Goal: Task Accomplishment & Management: Manage account settings

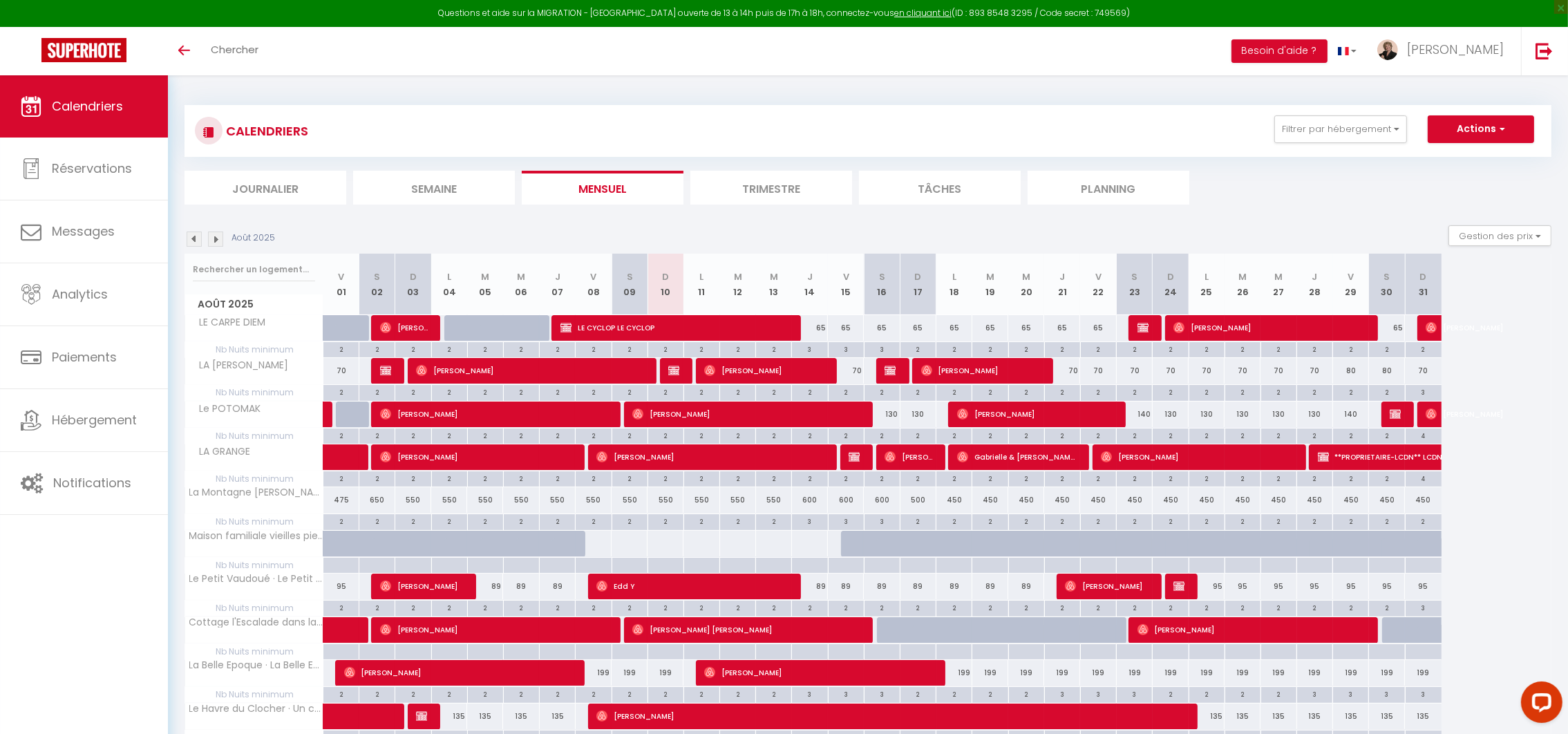
click at [287, 189] on li "Journalier" at bounding box center [265, 188] width 162 height 34
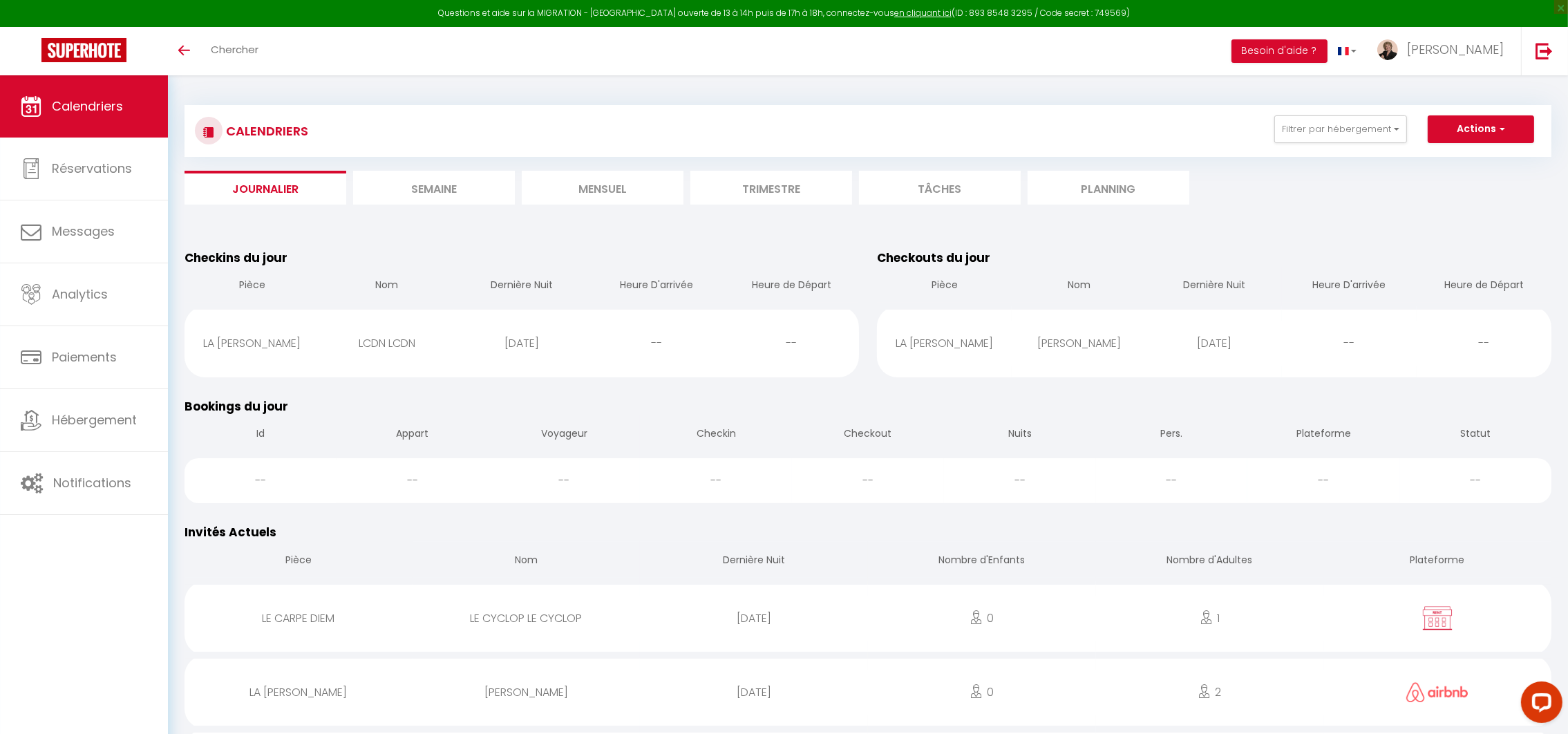
click at [407, 188] on li "Semaine" at bounding box center [434, 188] width 162 height 34
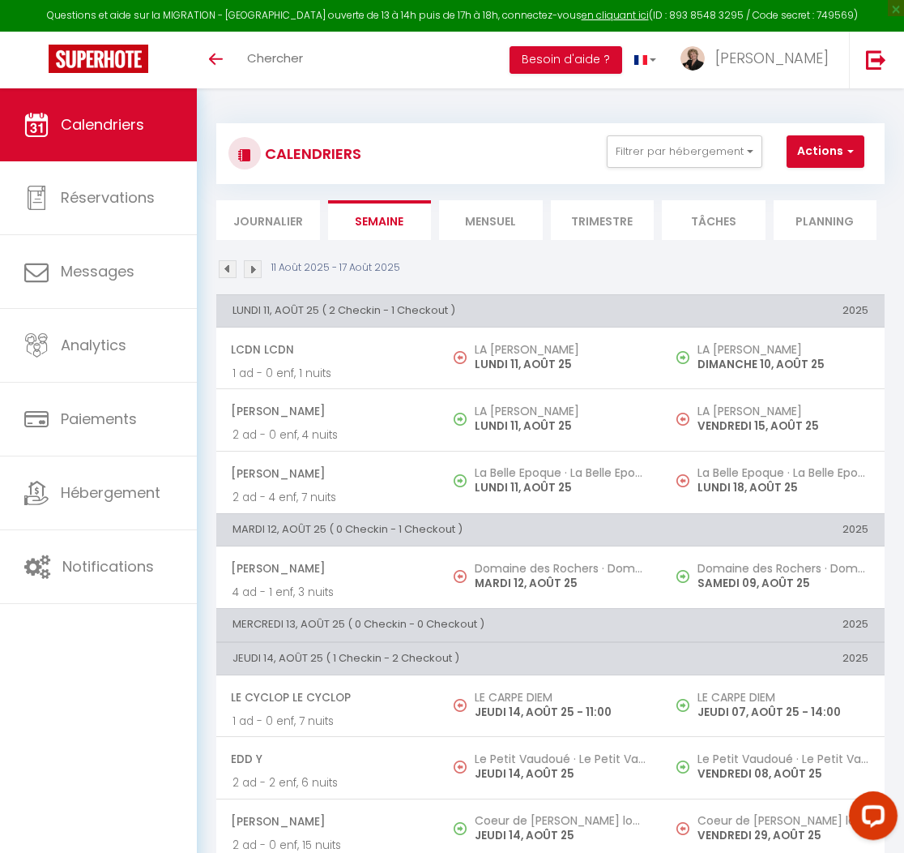
click at [255, 268] on img at bounding box center [253, 269] width 18 height 18
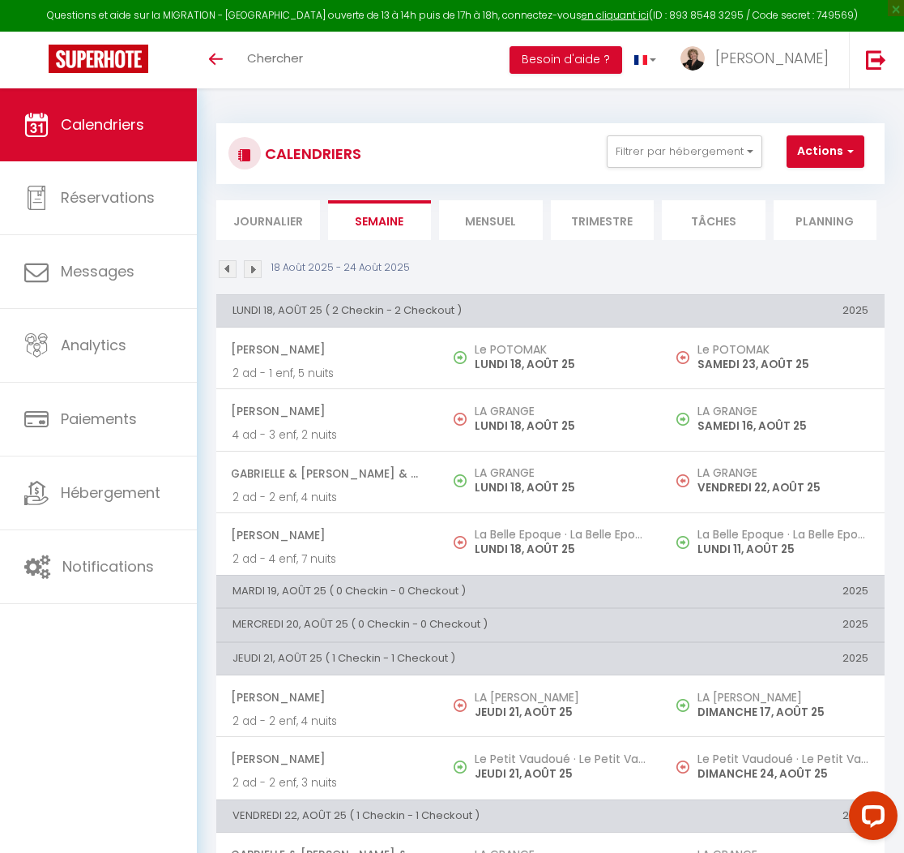
click at [223, 263] on img at bounding box center [228, 269] width 18 height 18
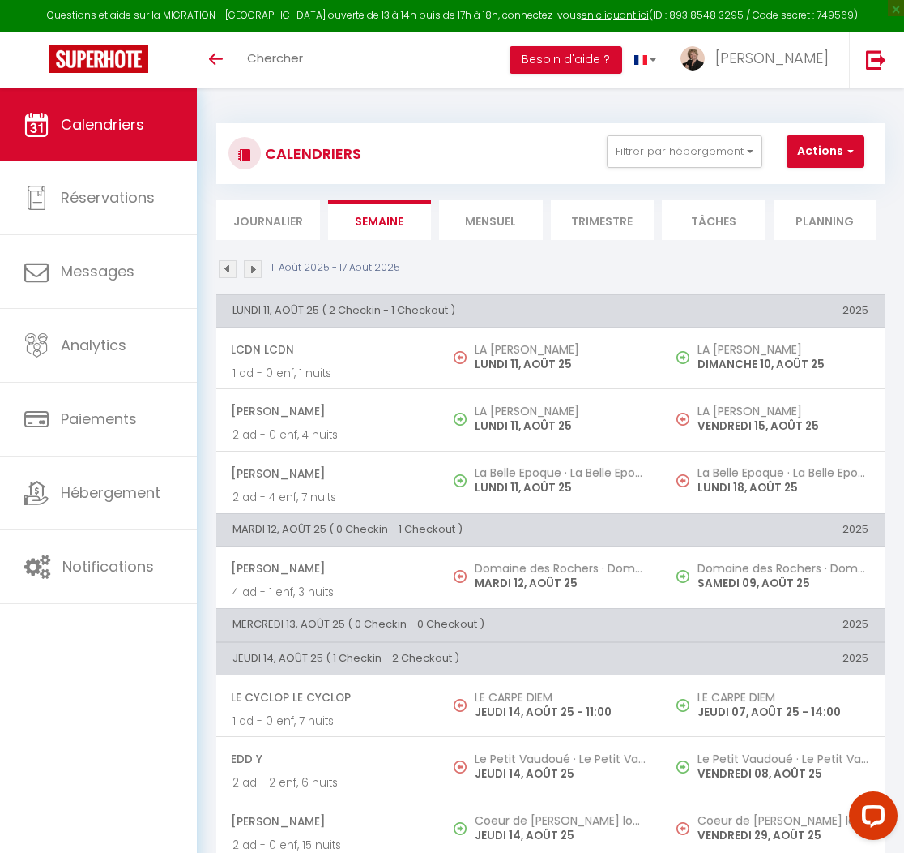
click at [259, 271] on img at bounding box center [253, 269] width 18 height 18
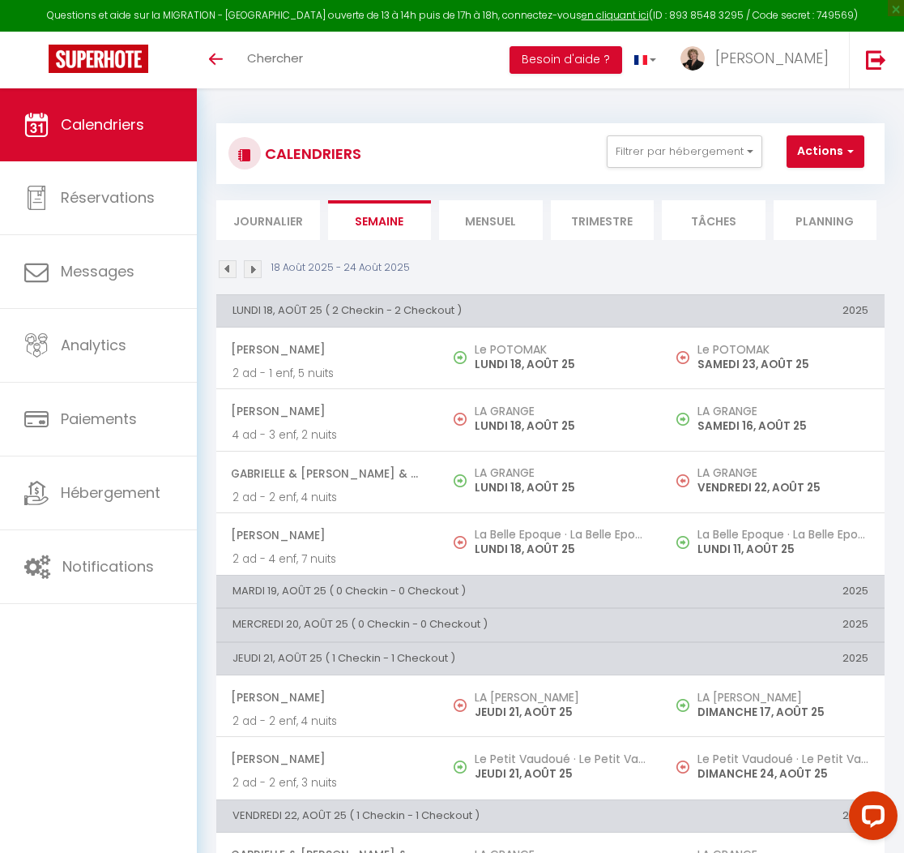
click at [256, 267] on img at bounding box center [253, 269] width 18 height 18
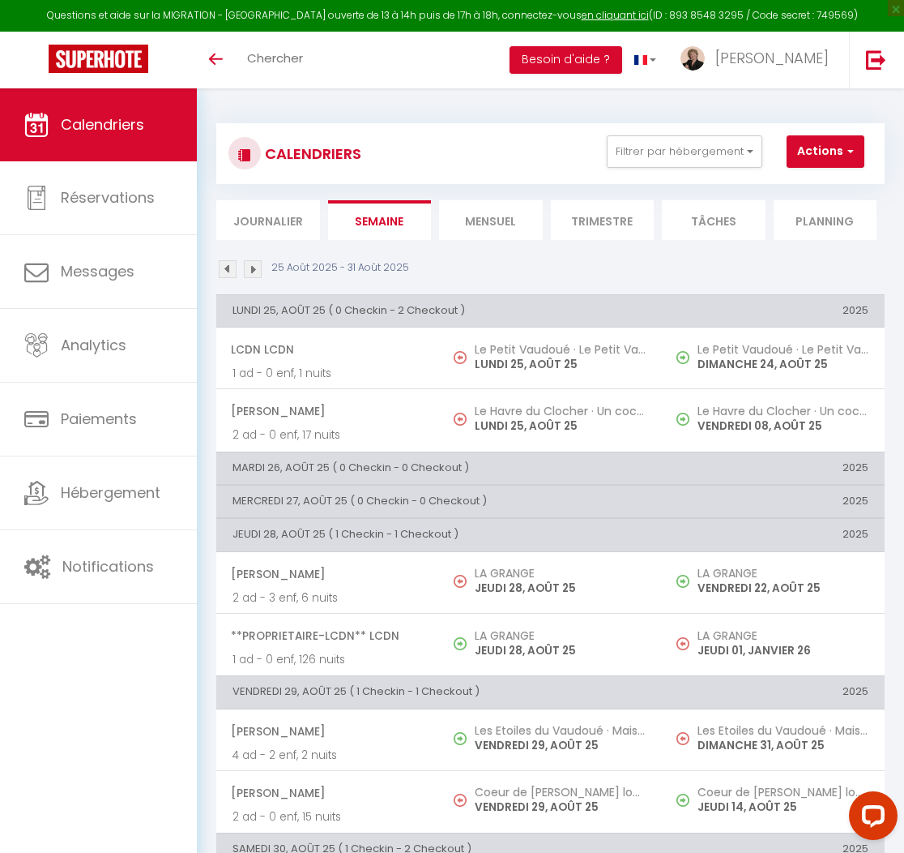
click at [254, 269] on img at bounding box center [253, 269] width 18 height 18
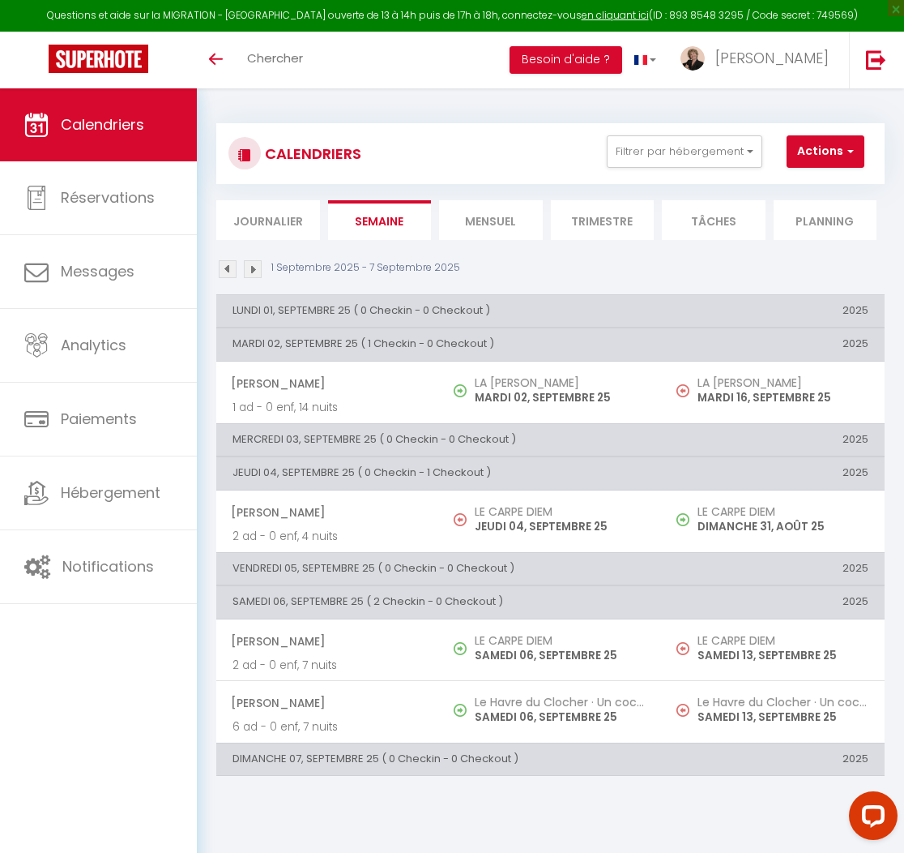
click at [257, 269] on img at bounding box center [253, 269] width 18 height 18
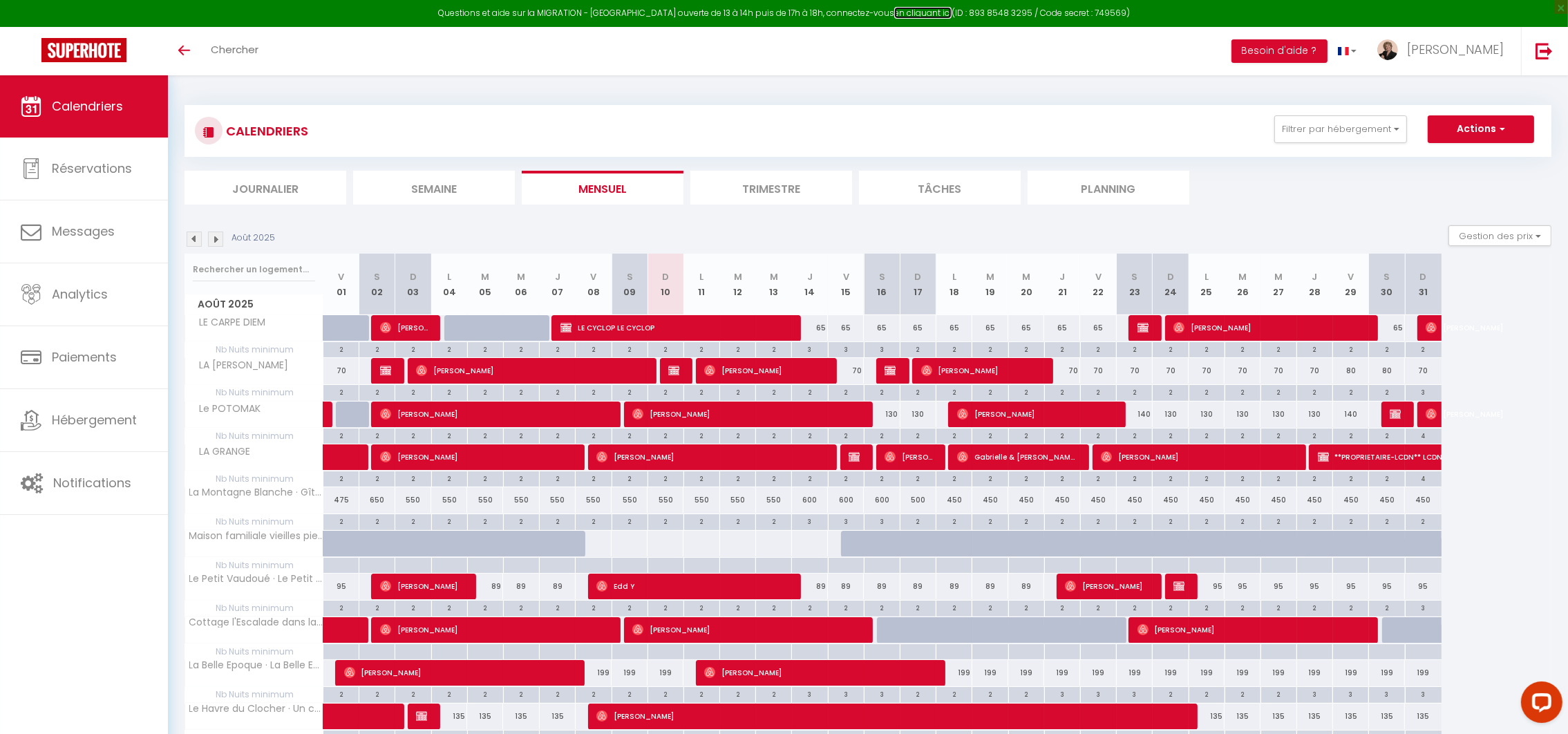
click at [902, 11] on link "en cliquant ici" at bounding box center [923, 13] width 57 height 12
drag, startPoint x: 1079, startPoint y: 8, endPoint x: 1108, endPoint y: 8, distance: 29.0
click at [1108, 8] on div "Questions et aide sur la MIGRATION - Salle Zoom ouverte de 13 à 14h puis de 17h…" at bounding box center [784, 14] width 1568 height 27
copy div "749569"
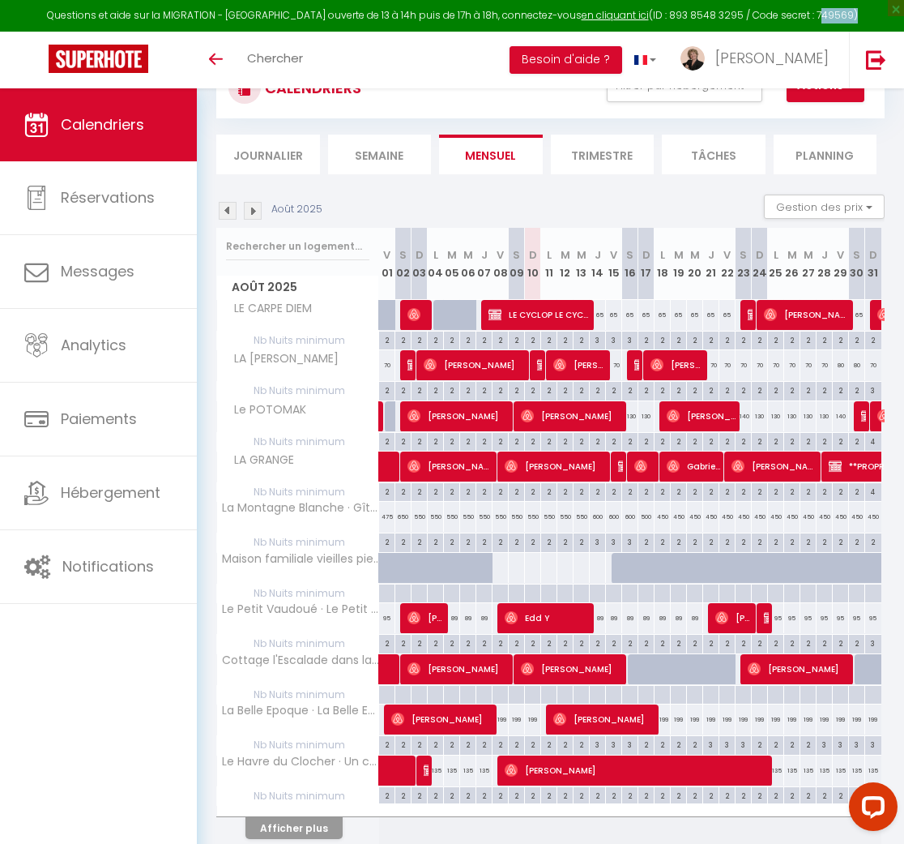
scroll to position [122, 0]
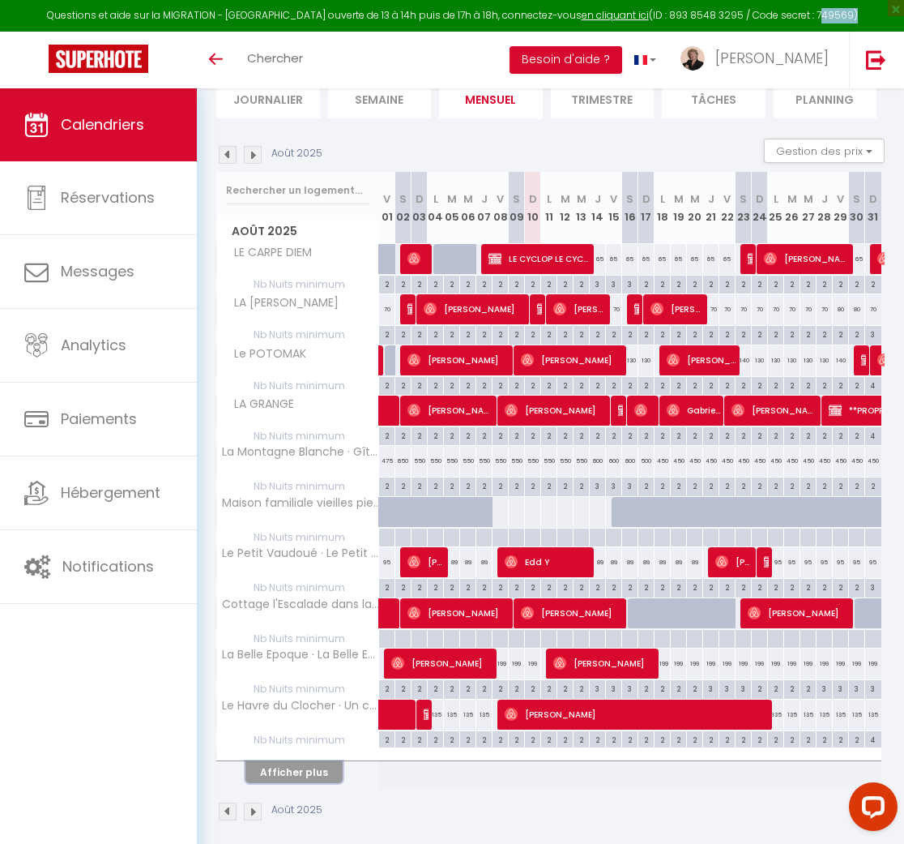
click at [288, 774] on button "Afficher plus" at bounding box center [294, 772] width 97 height 22
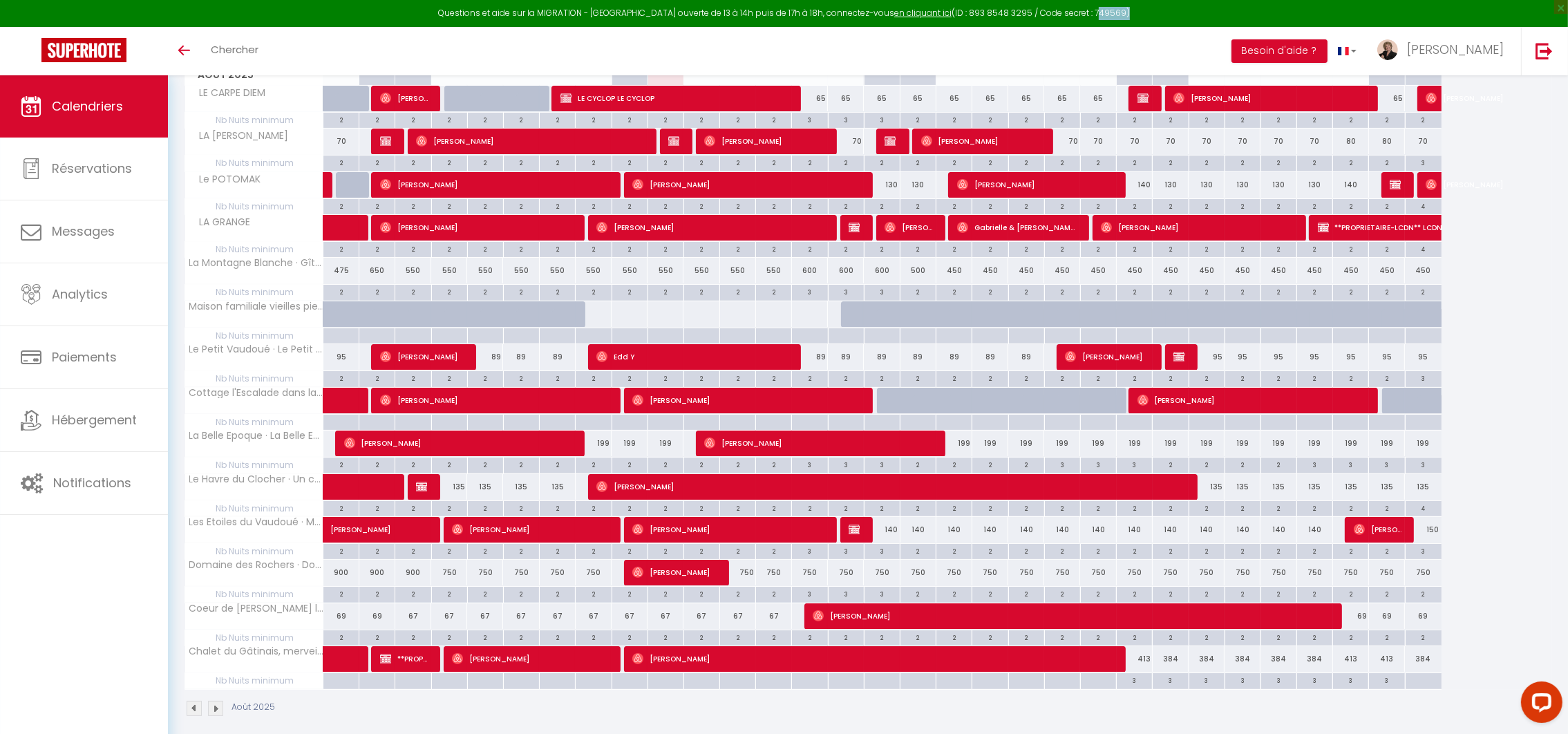
scroll to position [0, 0]
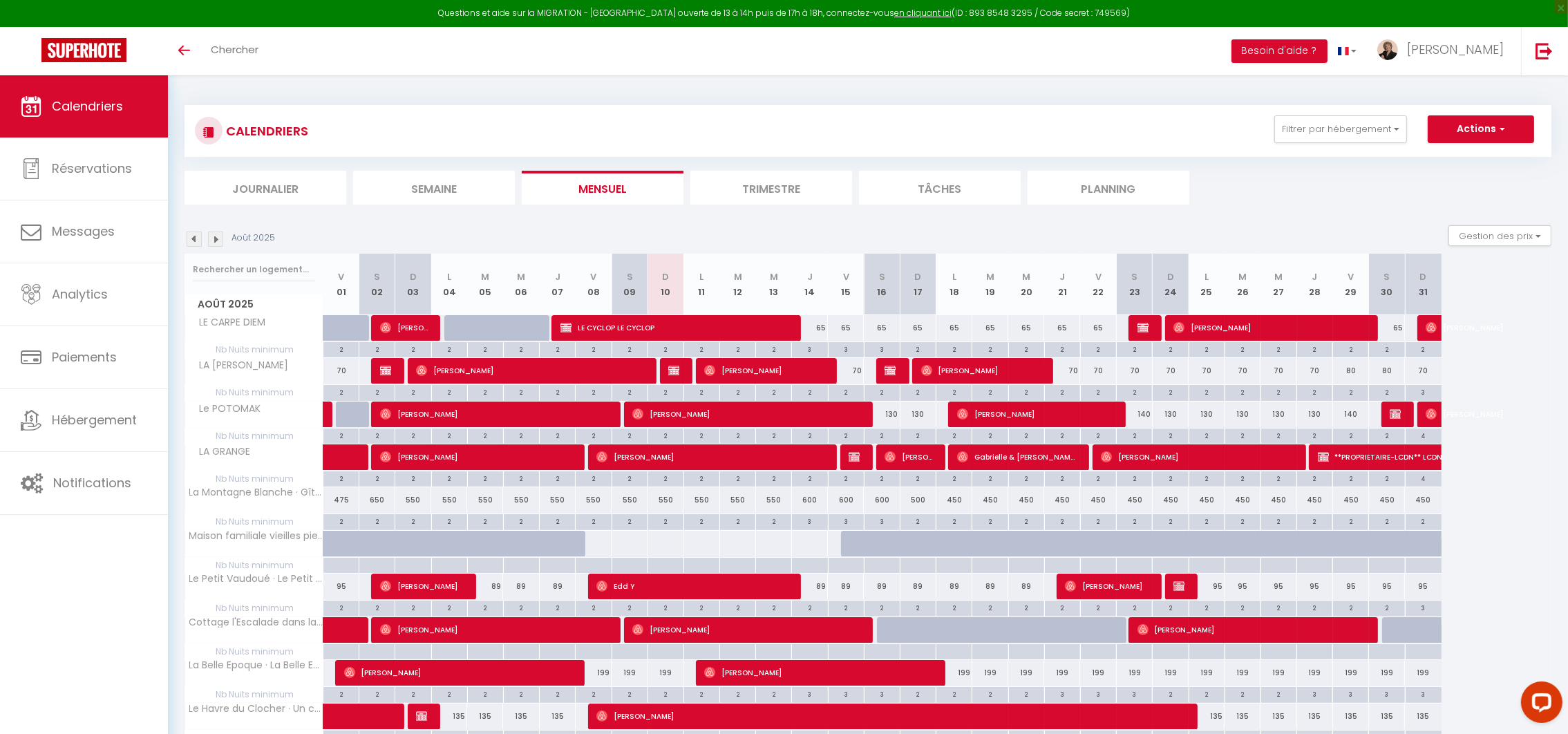
click at [1072, 393] on div "2" at bounding box center [1062, 390] width 35 height 13
type input "2"
type input "Jeu 21 Août 2025"
type input "Ven 22 Août 2025"
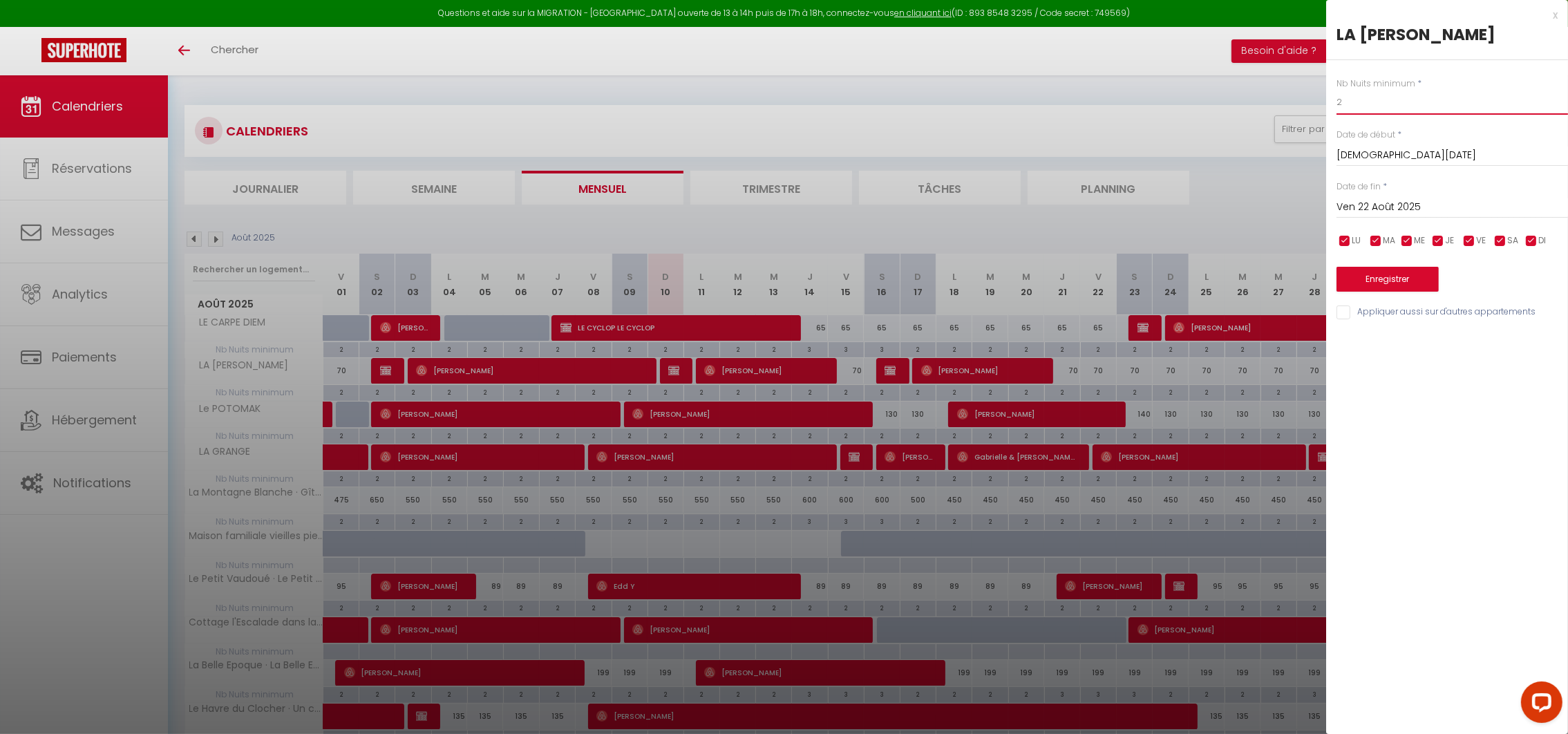
click at [1399, 101] on input "2" at bounding box center [1451, 101] width 231 height 25
type input "3"
click at [1387, 213] on input "Ven 22 Août 2025" at bounding box center [1451, 207] width 231 height 18
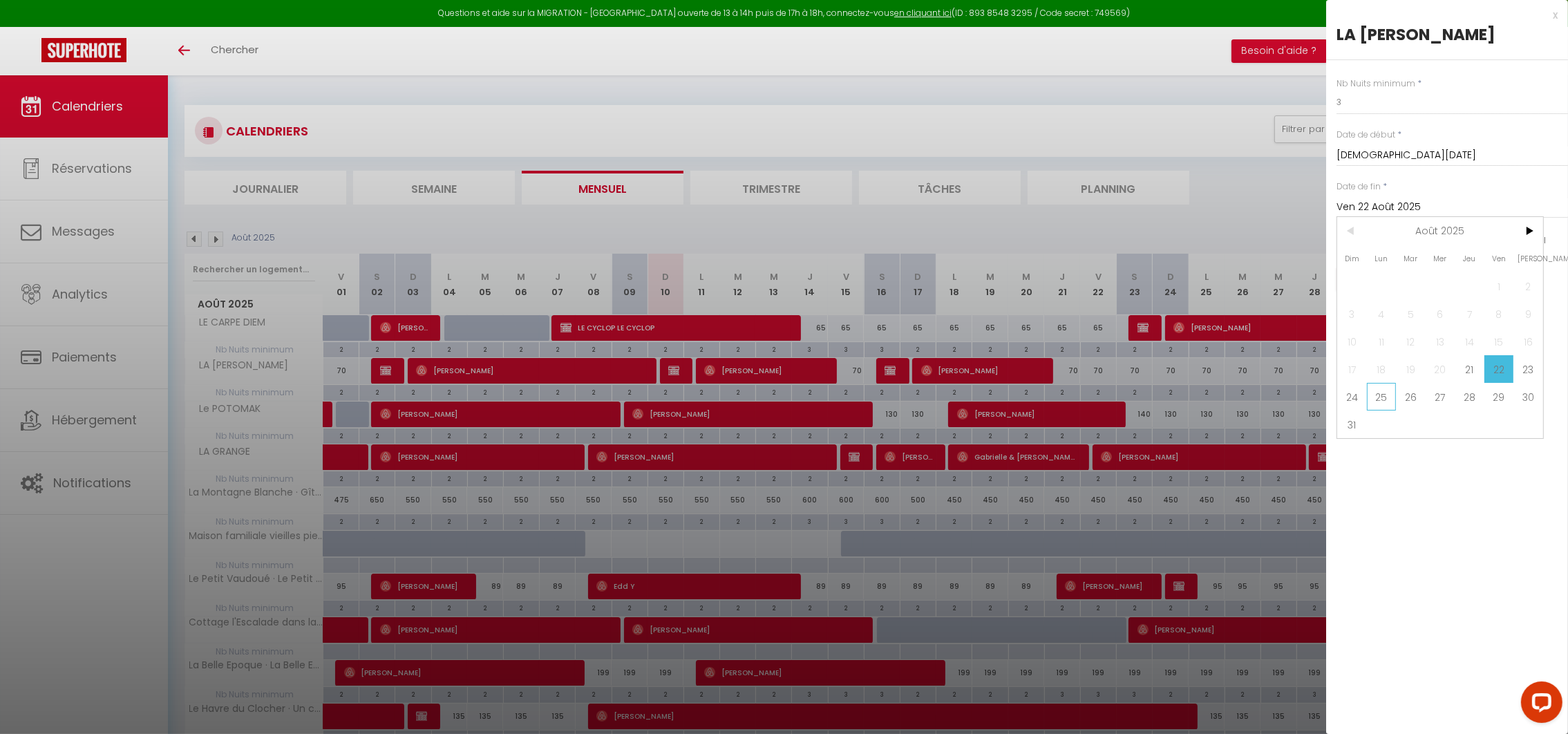
click at [1383, 399] on span "25" at bounding box center [1381, 396] width 30 height 27
type input "Lun 25 Août 2025"
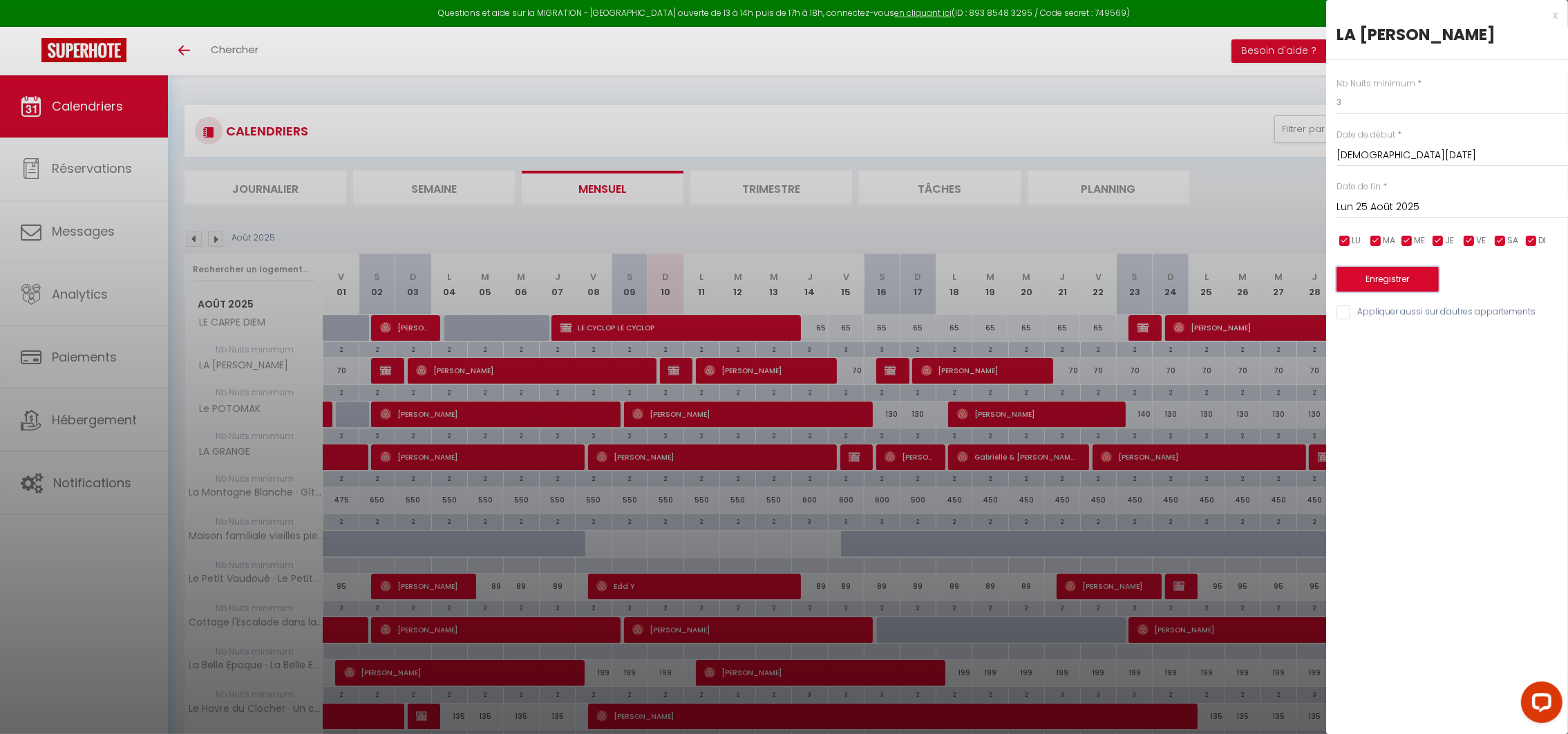
click at [1382, 282] on button "Enregistrer" at bounding box center [1387, 279] width 102 height 25
